Goal: Navigation & Orientation: Find specific page/section

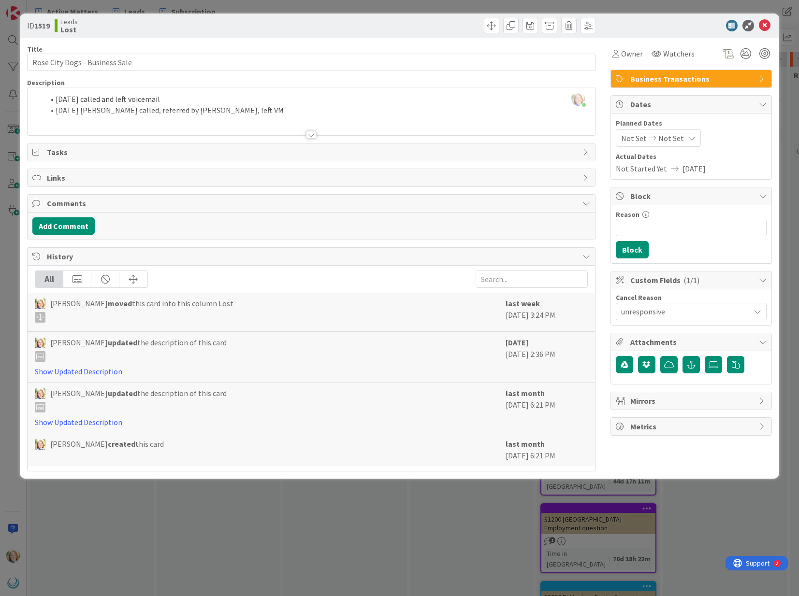
scroll to position [141, 810]
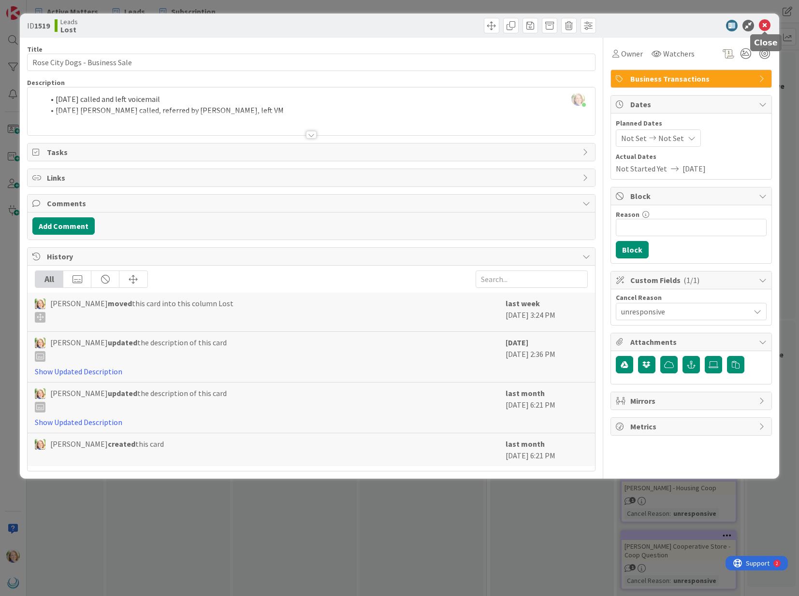
click at [766, 26] on icon at bounding box center [765, 26] width 12 height 12
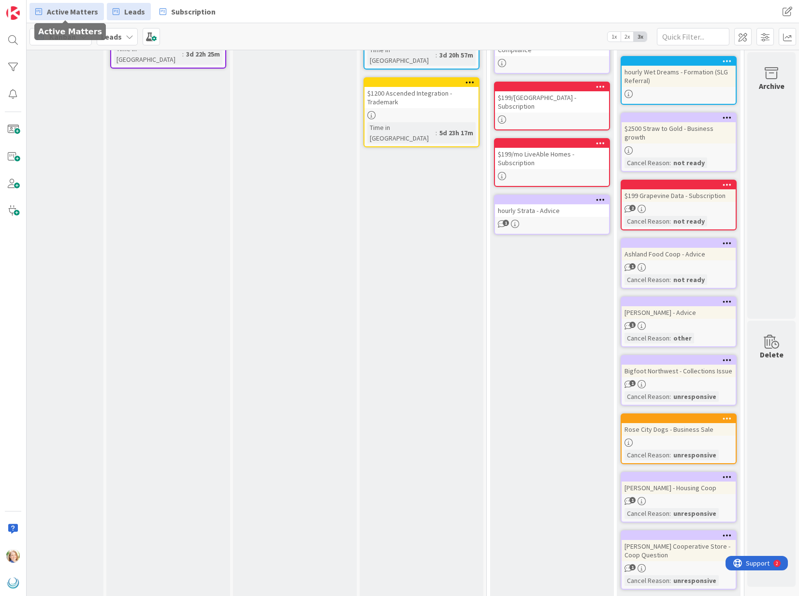
click at [78, 13] on span "Active Matters" at bounding box center [72, 12] width 51 height 12
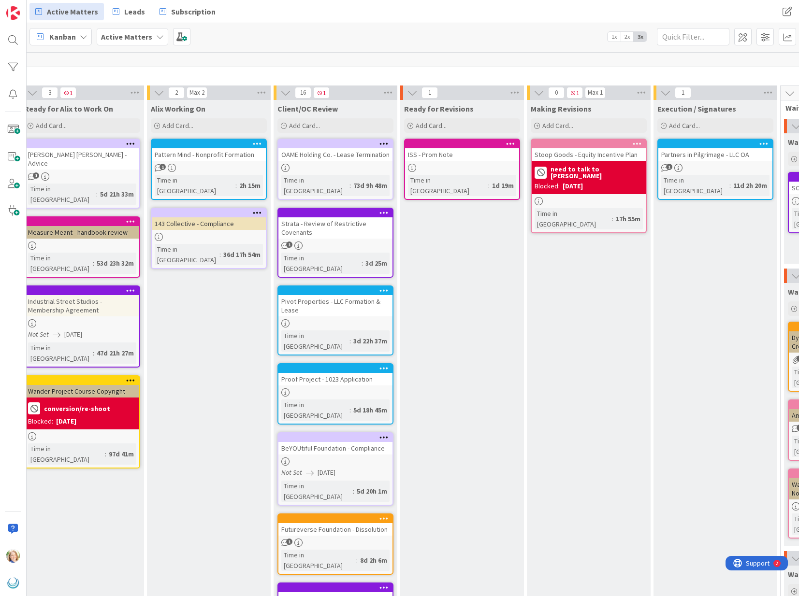
scroll to position [0, 410]
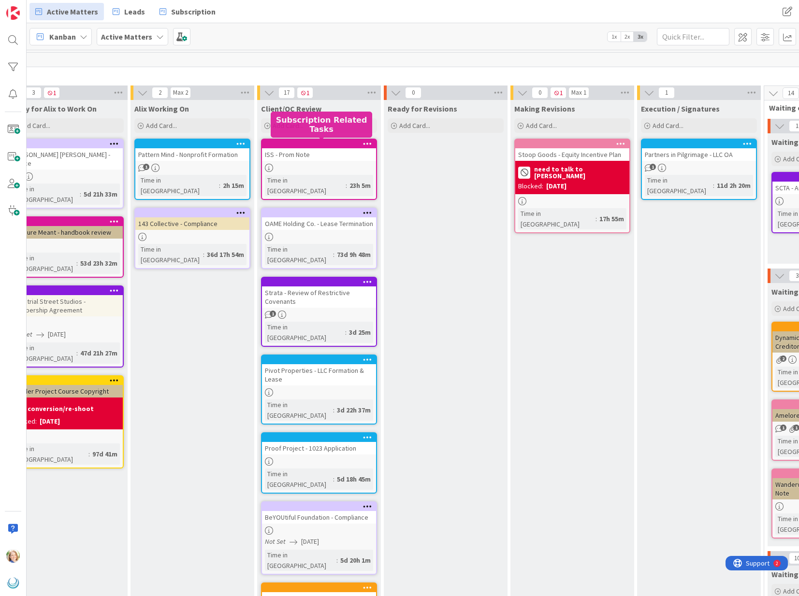
click at [331, 145] on div at bounding box center [321, 144] width 110 height 7
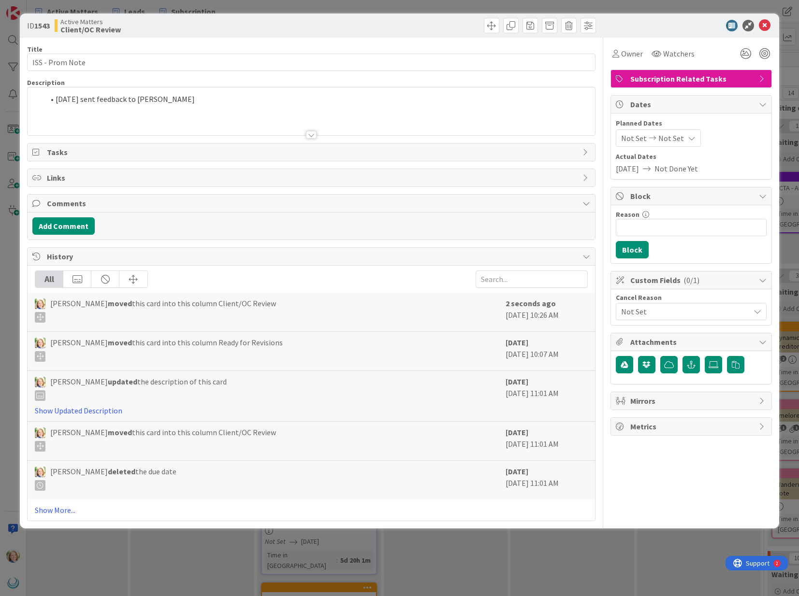
click at [55, 102] on div "[DATE] sent feedback to [PERSON_NAME]" at bounding box center [311, 111] width 567 height 48
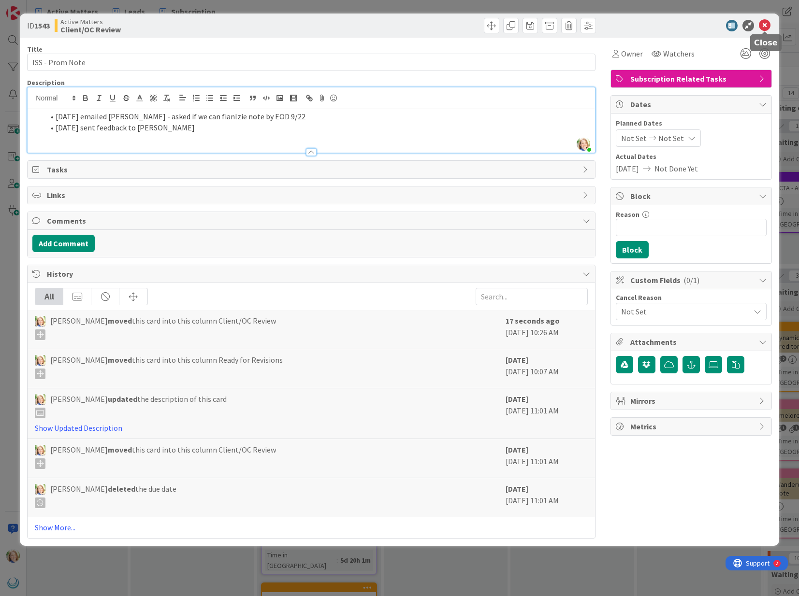
click at [765, 27] on icon at bounding box center [765, 26] width 12 height 12
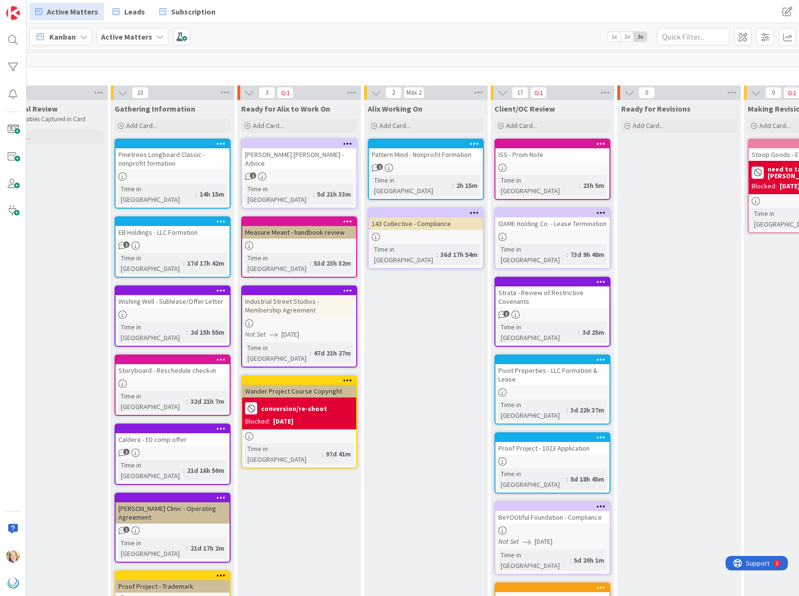
scroll to position [0, 176]
